Goal: Find specific page/section: Find specific page/section

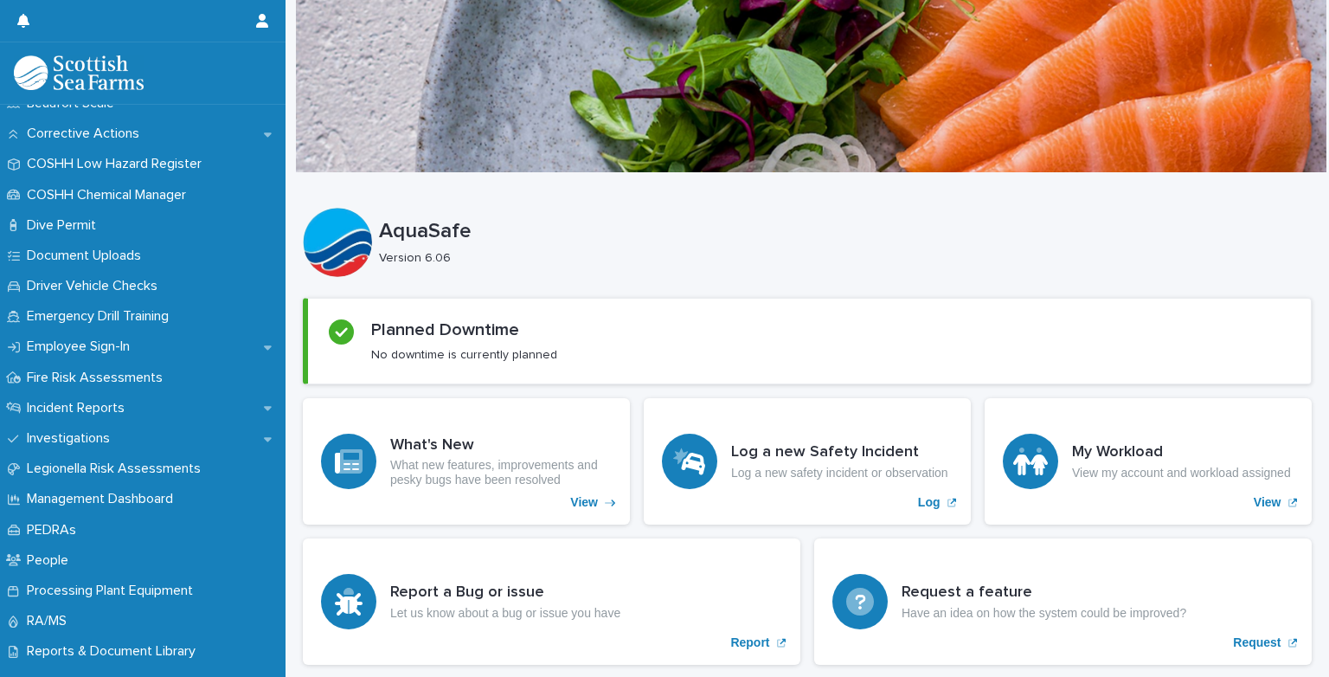
scroll to position [417, 0]
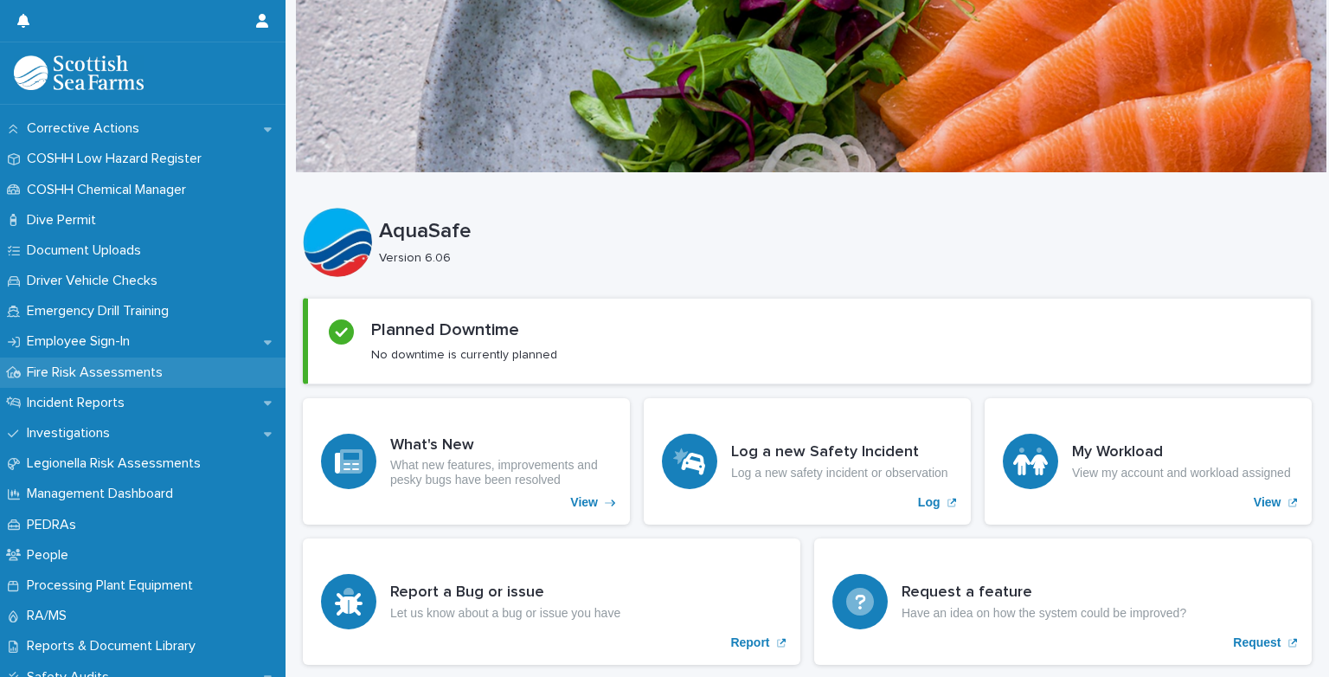
click at [87, 372] on p "Fire Risk Assessments" at bounding box center [98, 372] width 157 height 16
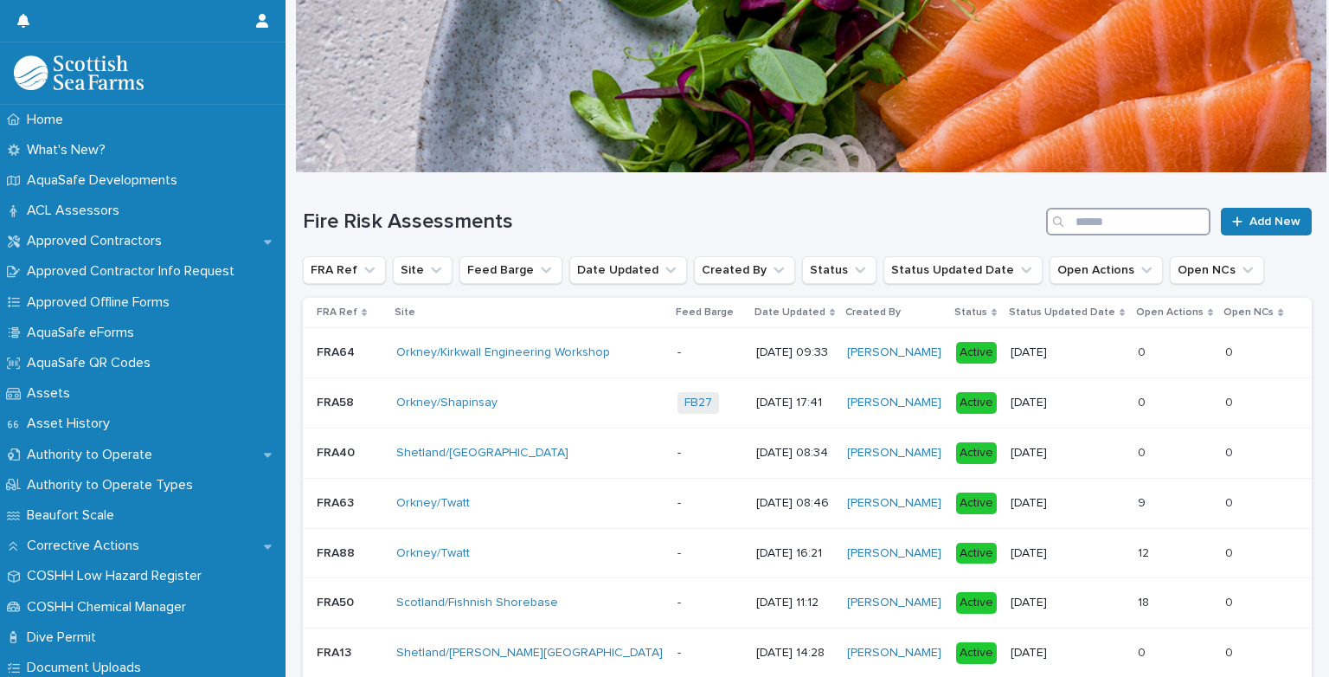
click at [1133, 228] on input "Search" at bounding box center [1128, 222] width 164 height 28
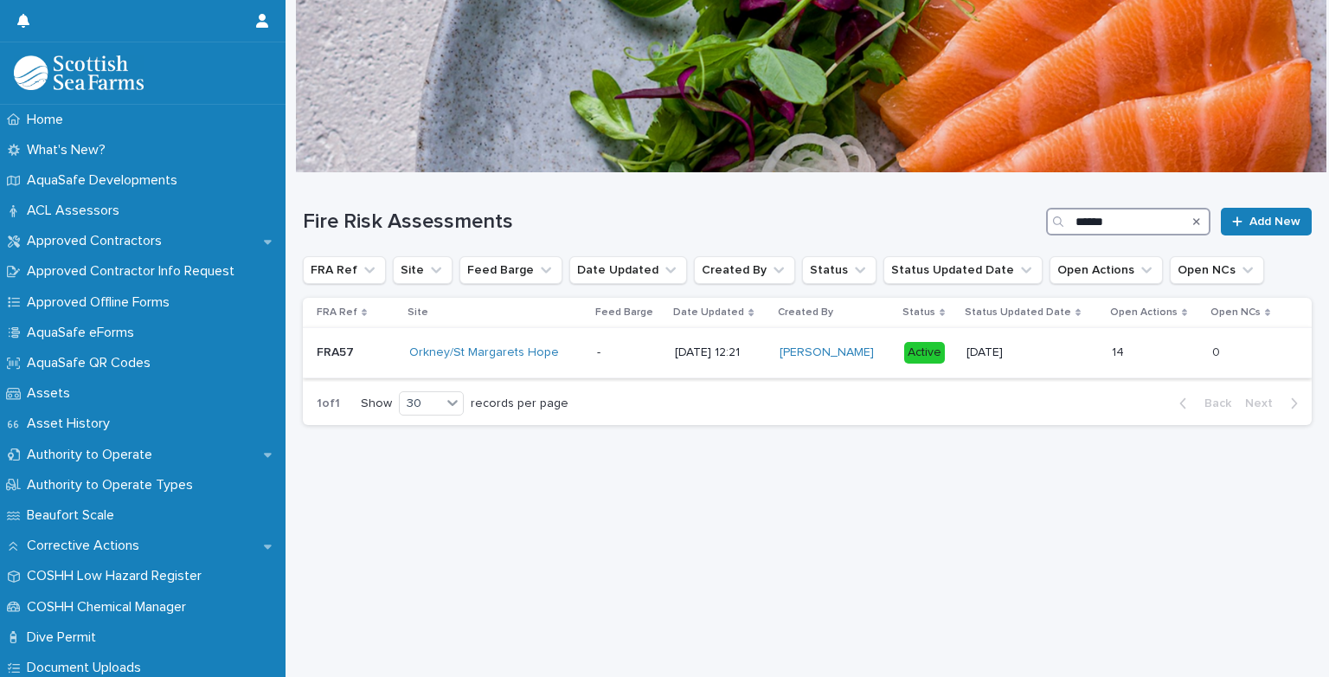
type input "******"
click at [349, 352] on p "FRA57" at bounding box center [337, 351] width 41 height 18
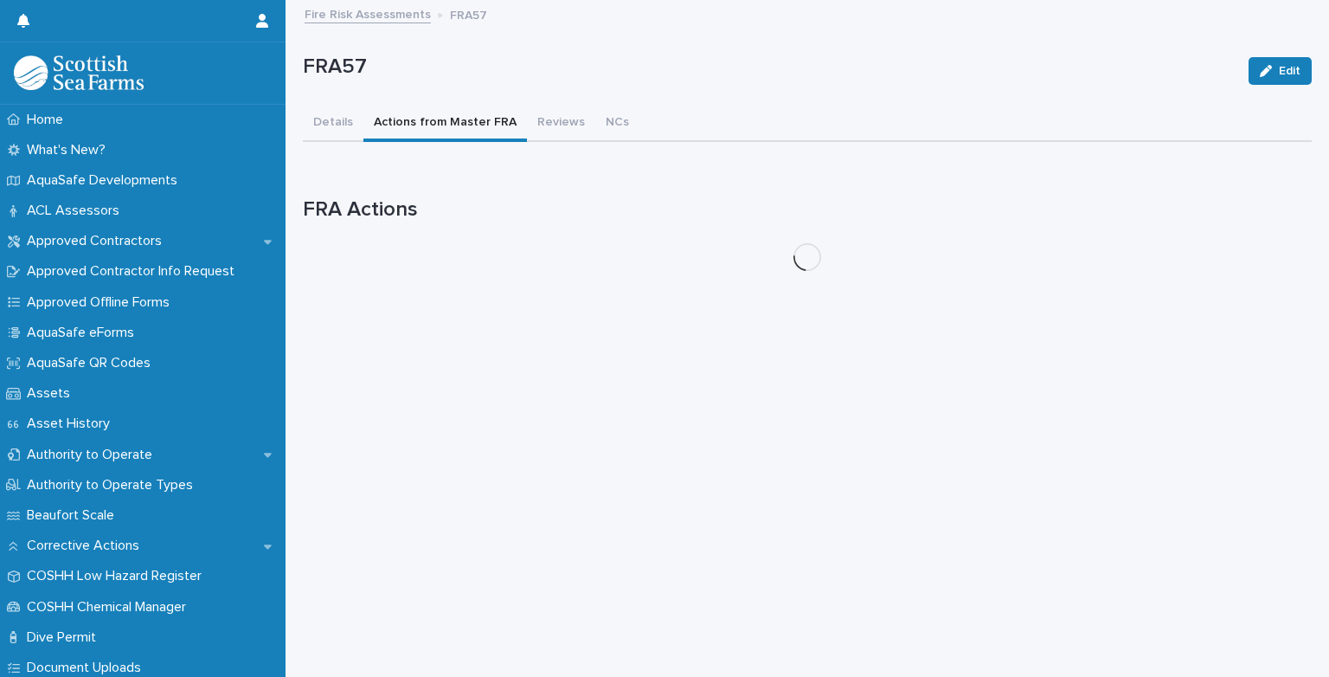
click at [458, 115] on button "Actions from Master FRA" at bounding box center [445, 124] width 164 height 36
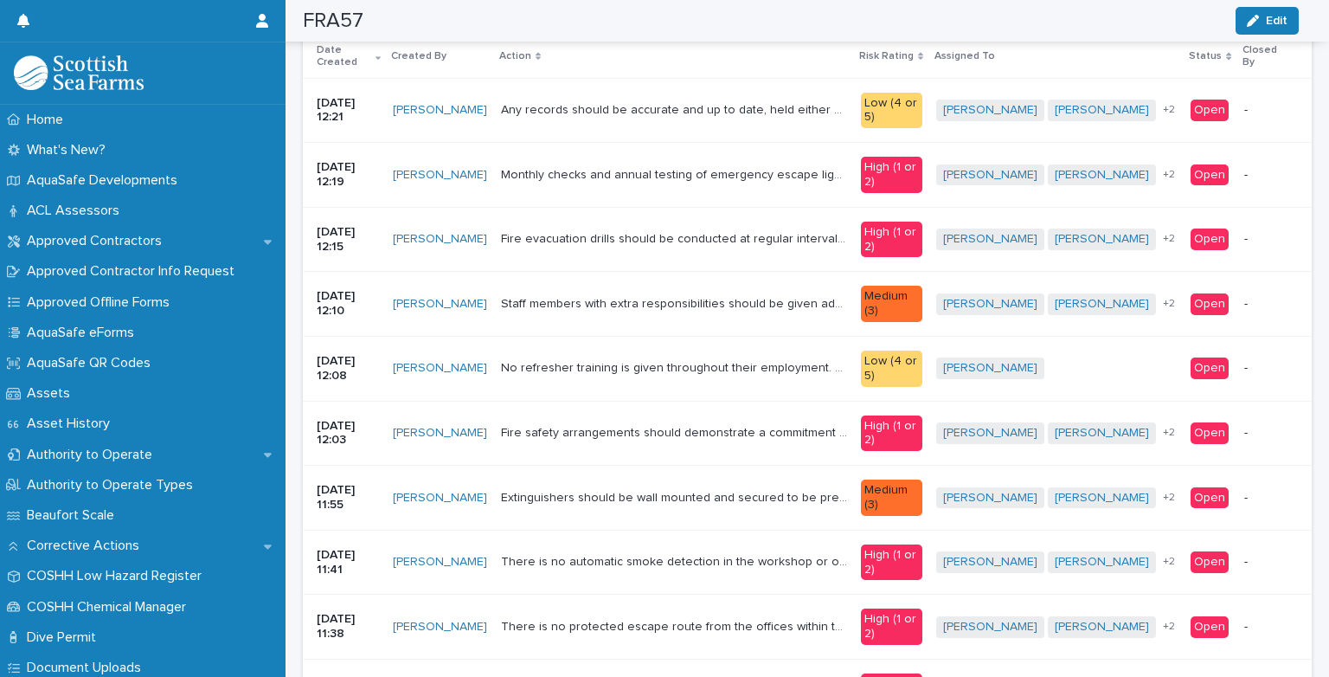
scroll to position [242, 0]
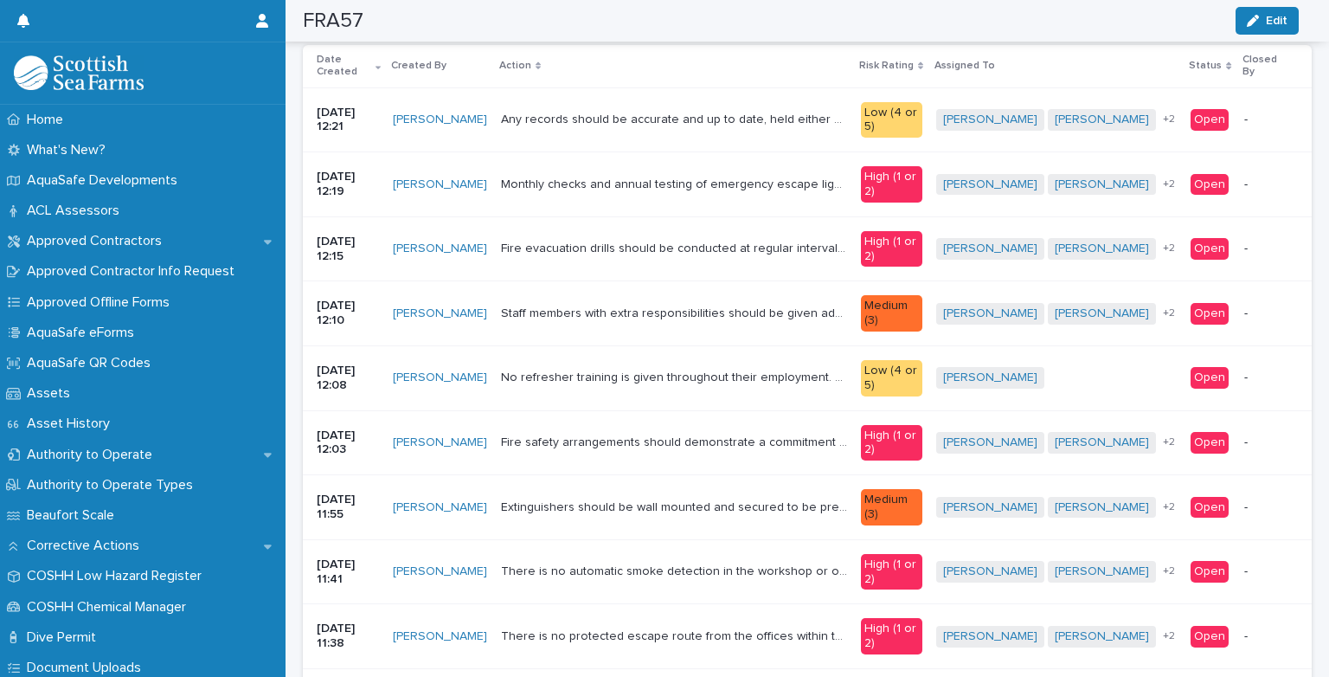
click at [1163, 182] on span "+ 2" at bounding box center [1169, 184] width 12 height 10
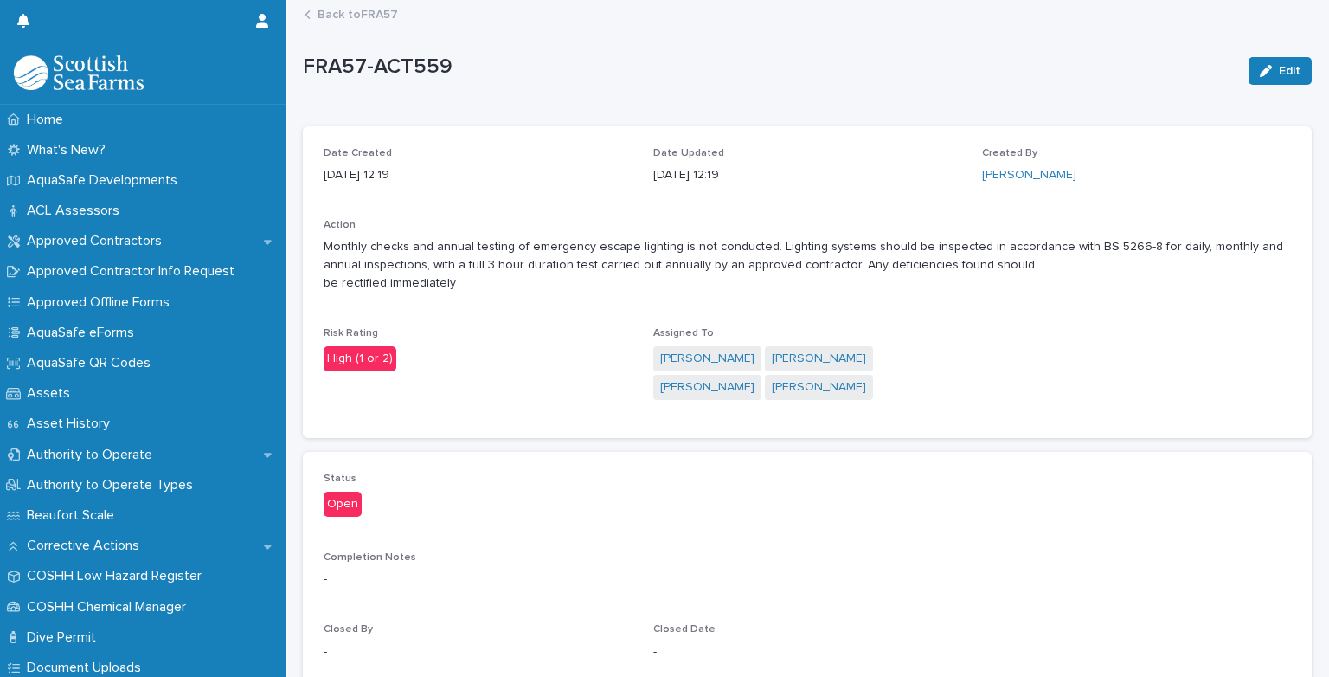
click at [370, 20] on link "Back to FRA57" at bounding box center [358, 13] width 80 height 20
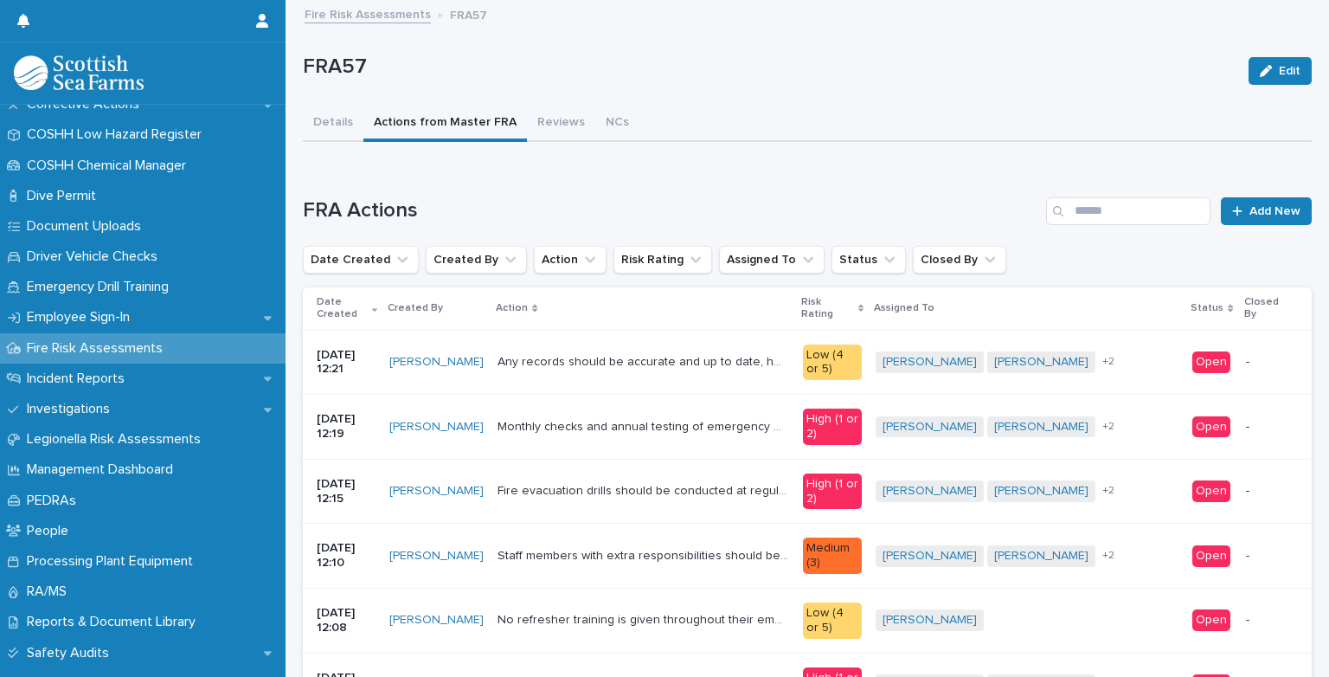
scroll to position [441, 0]
click at [89, 380] on p "Incident Reports" at bounding box center [79, 378] width 119 height 16
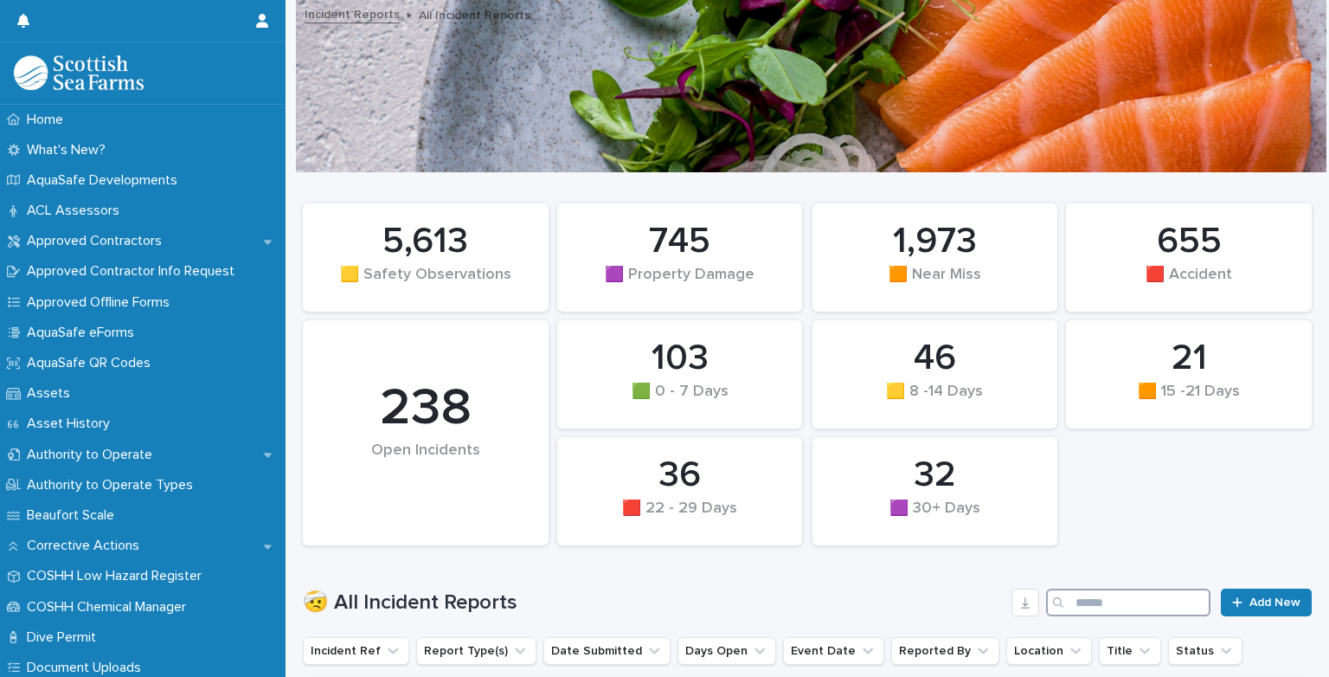
click at [1101, 600] on input "Search" at bounding box center [1128, 602] width 164 height 28
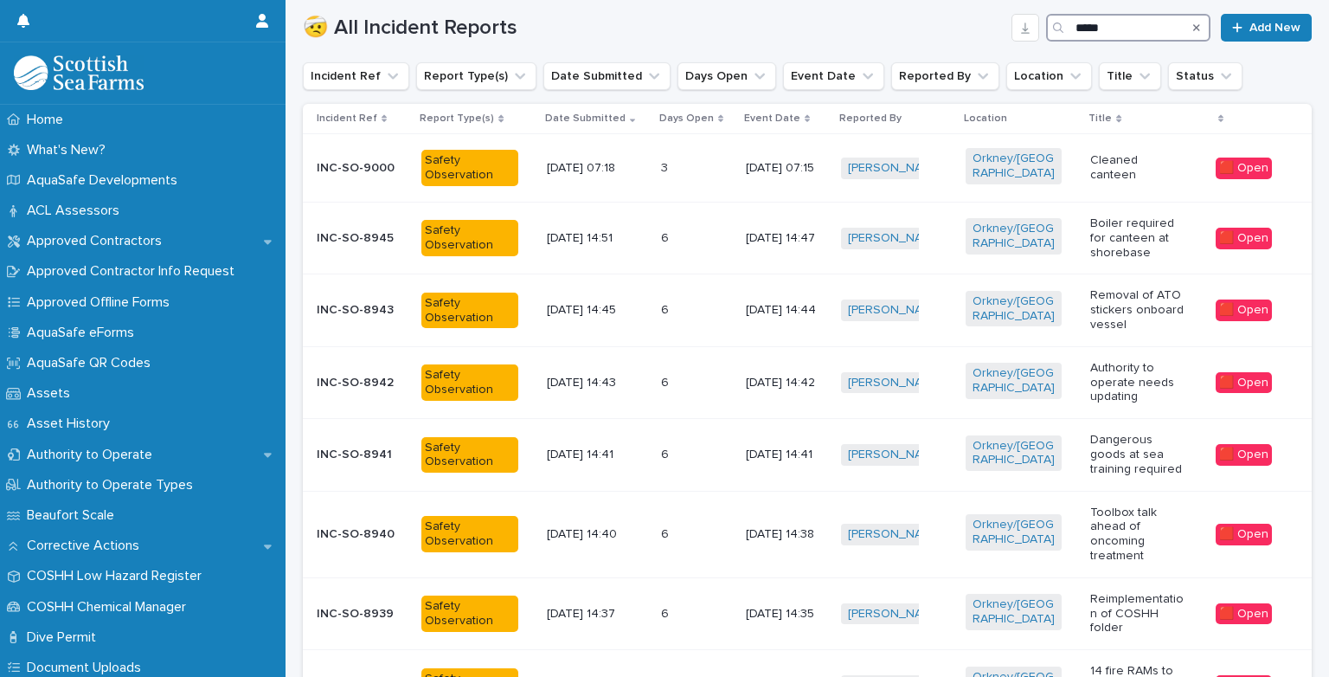
scroll to position [584, 0]
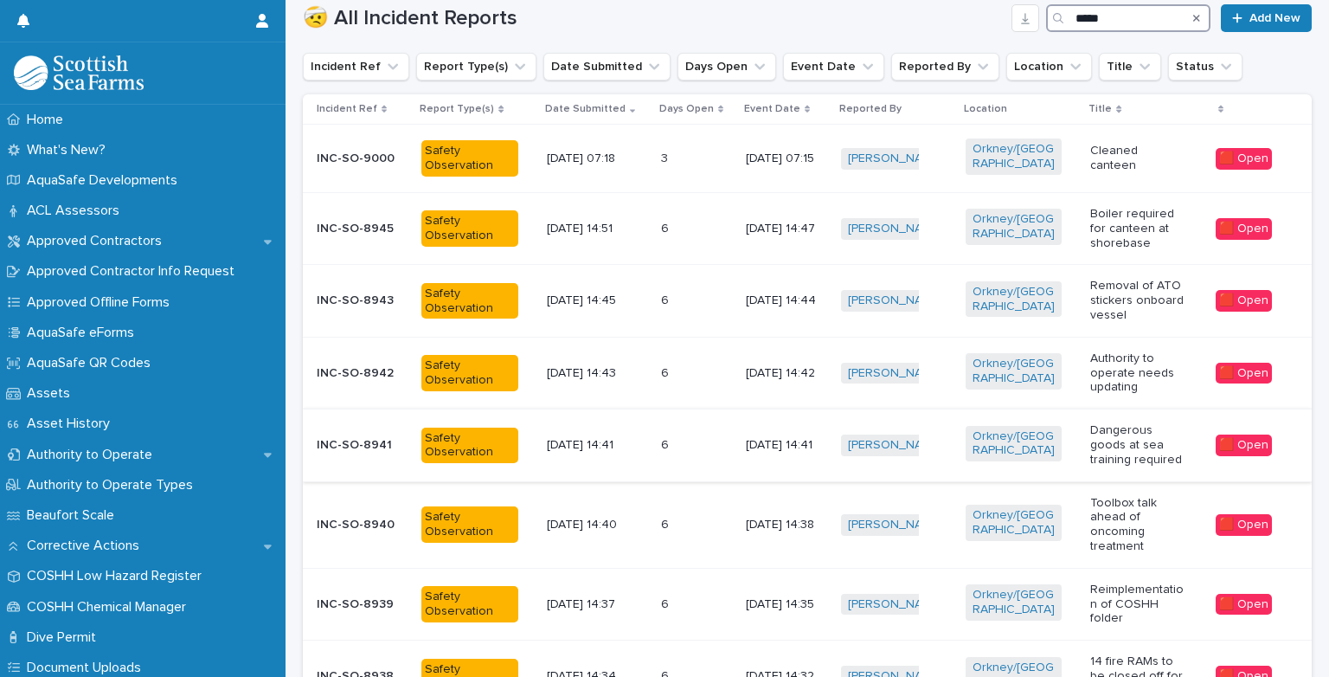
type input "*****"
click at [1103, 427] on p "Dangerous goods at sea training required" at bounding box center [1138, 444] width 96 height 43
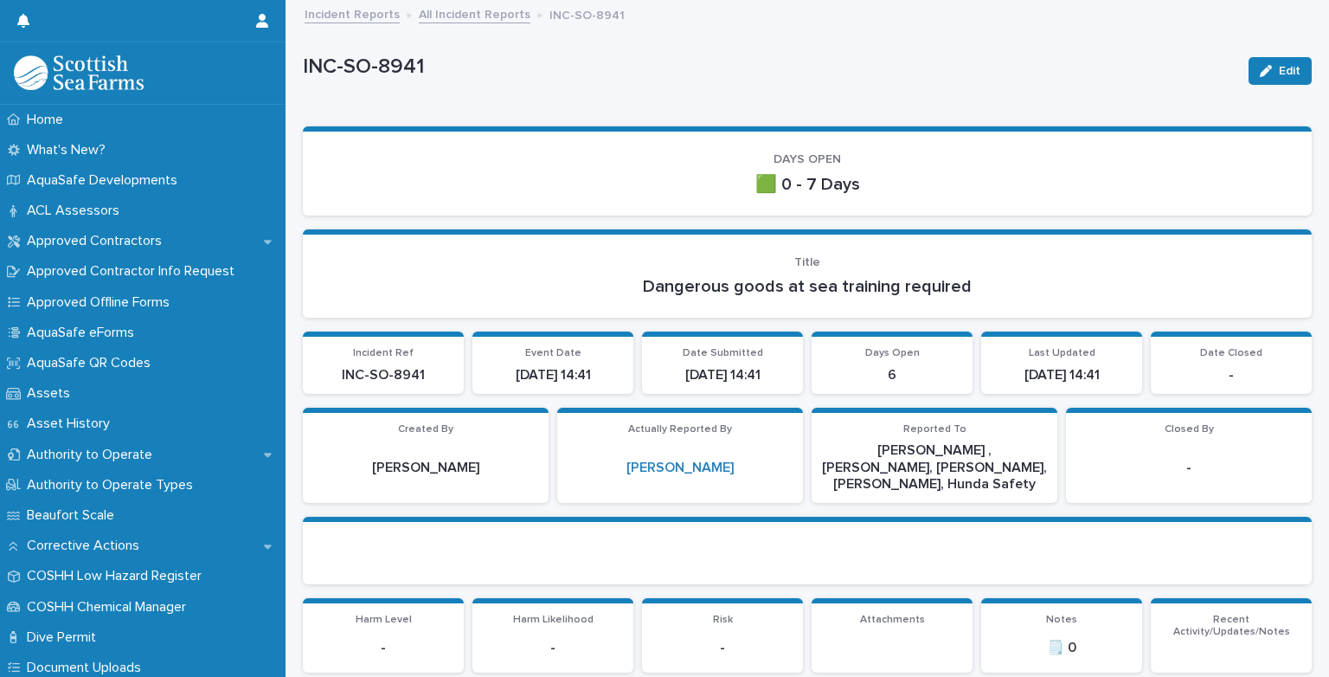
click at [421, 16] on link "All Incident Reports" at bounding box center [475, 13] width 112 height 20
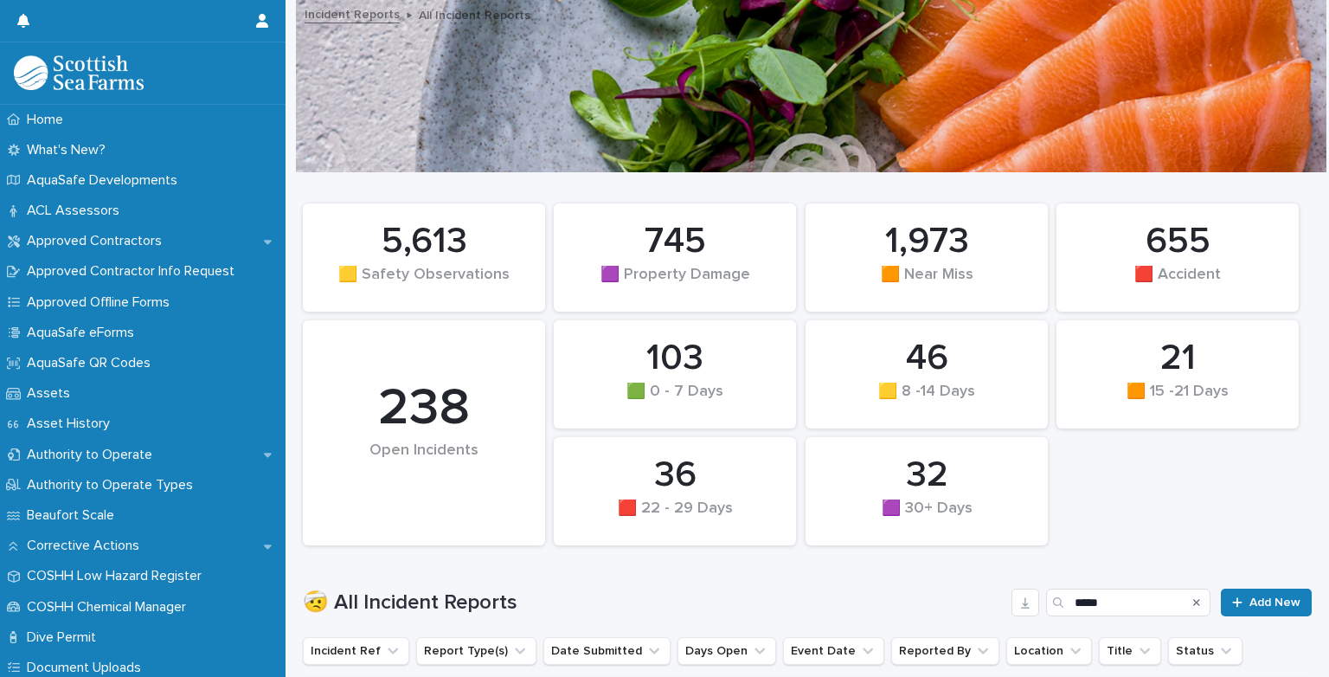
drag, startPoint x: 1315, startPoint y: 144, endPoint x: 1326, endPoint y: 193, distance: 50.4
click at [1326, 193] on div "Home What's New? AquaSafe Developments ACL Assessors Approved Contractors Appro…" at bounding box center [664, 338] width 1329 height 677
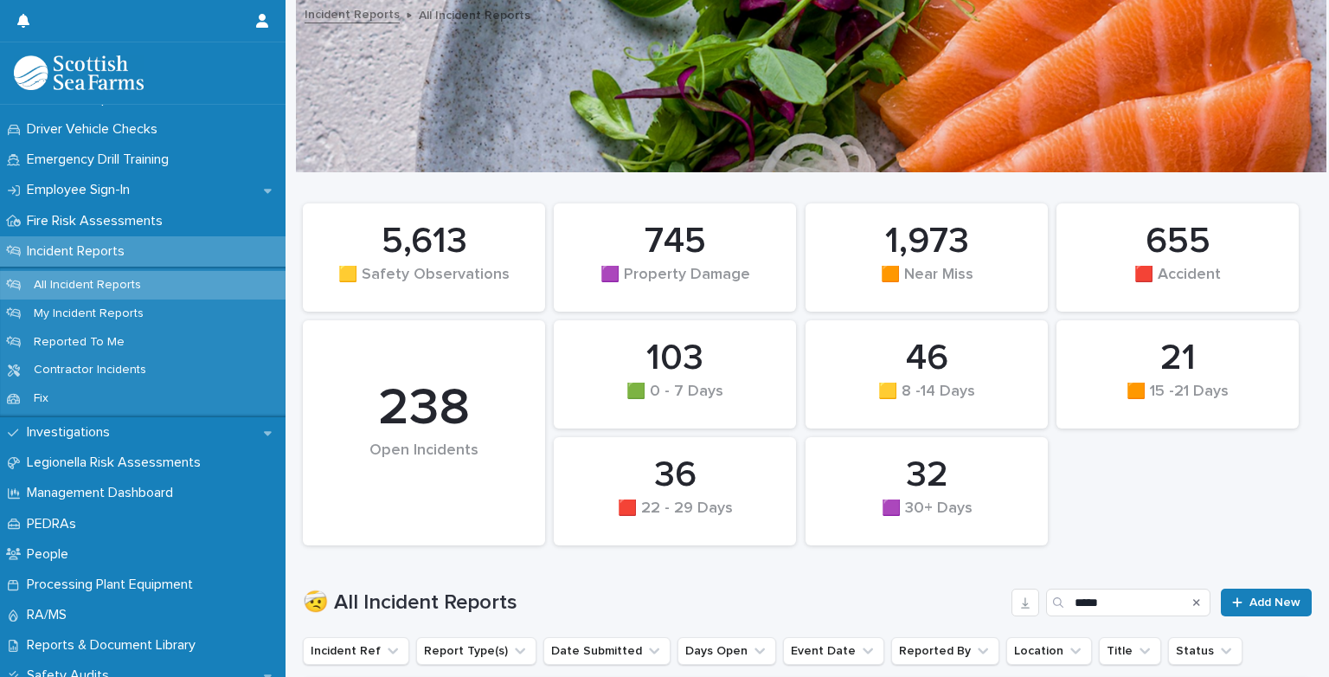
scroll to position [581, 0]
